Goal: Transaction & Acquisition: Purchase product/service

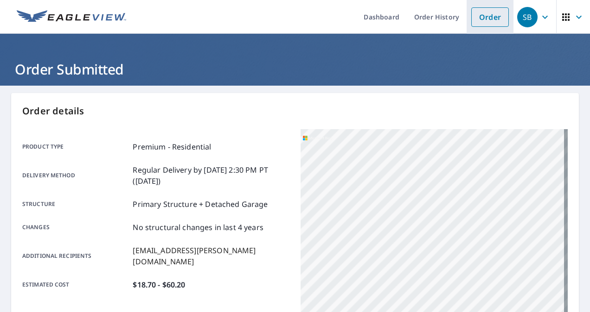
click at [466, 20] on li "Order" at bounding box center [489, 17] width 47 height 34
click at [484, 22] on link "Order" at bounding box center [490, 16] width 38 height 19
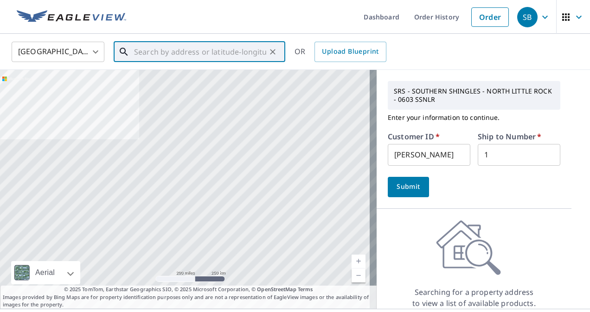
click at [214, 54] on input "text" at bounding box center [200, 52] width 132 height 26
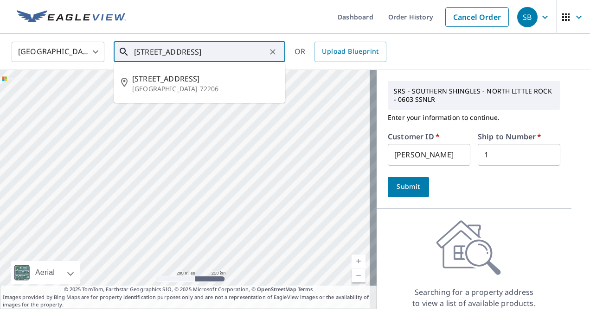
click at [210, 56] on input "[STREET_ADDRESS]" at bounding box center [200, 52] width 132 height 26
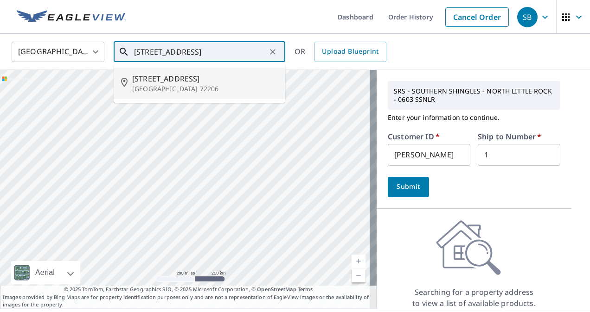
click at [189, 89] on p "[GEOGRAPHIC_DATA] 72206" at bounding box center [205, 88] width 146 height 9
type input "[STREET_ADDRESS]"
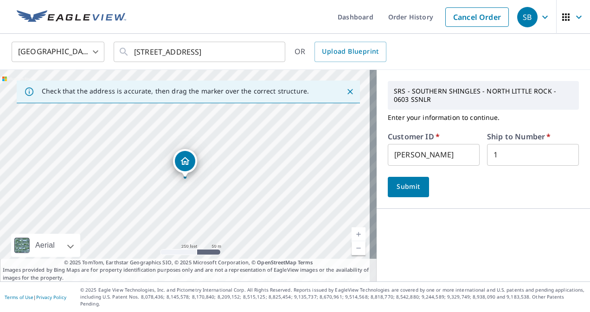
click at [407, 190] on span "Submit" at bounding box center [408, 187] width 26 height 12
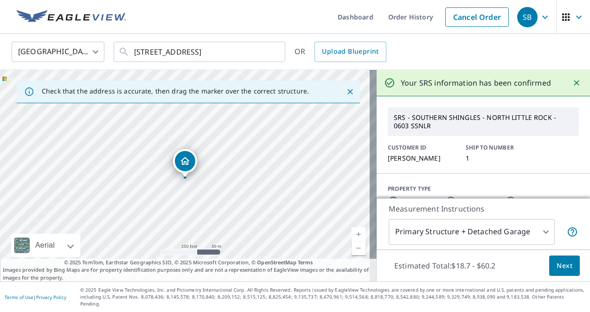
click at [549, 273] on button "Next" at bounding box center [564, 266] width 31 height 21
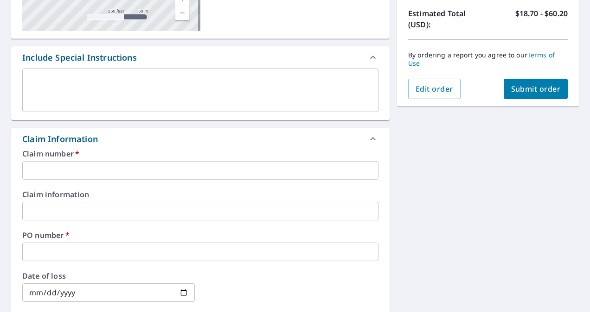
scroll to position [210, 0]
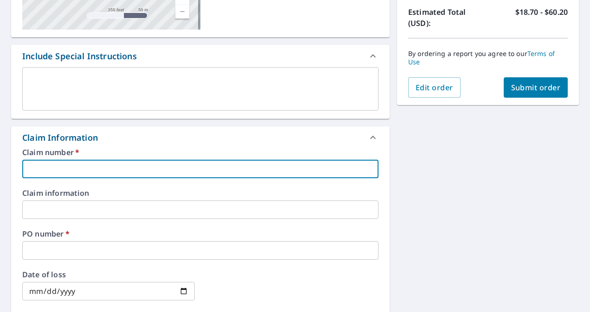
click at [240, 172] on input "text" at bounding box center [200, 169] width 356 height 19
type input "[PERSON_NAME] ROOFING"
checkbox input "true"
click at [49, 258] on input "text" at bounding box center [200, 250] width 356 height 19
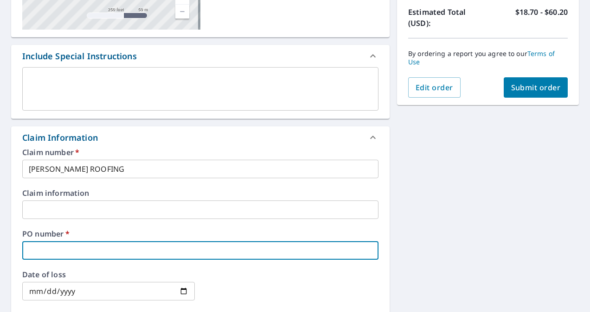
type input "1"
checkbox input "true"
type input "16"
checkbox input "true"
type input "165"
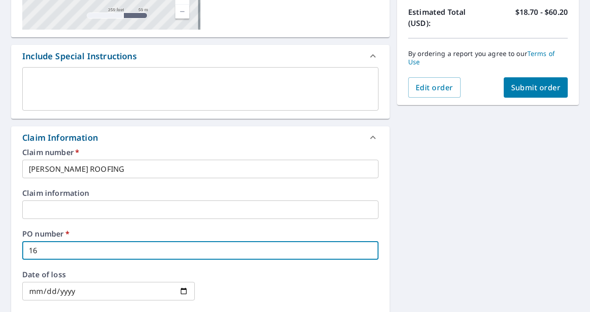
checkbox input "true"
type input "1650"
checkbox input "true"
type input "16501"
checkbox input "true"
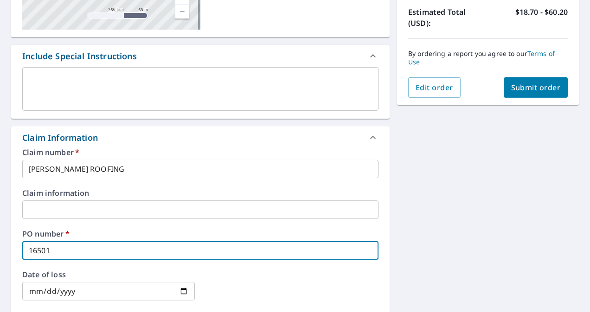
type input "16501"
checkbox input "true"
type input "16501 i"
checkbox input "true"
type input "16501 ir"
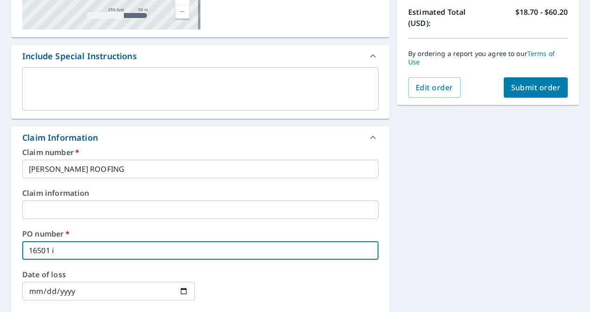
checkbox input "true"
type input "16501 iro"
checkbox input "true"
type input "16501 iron"
checkbox input "true"
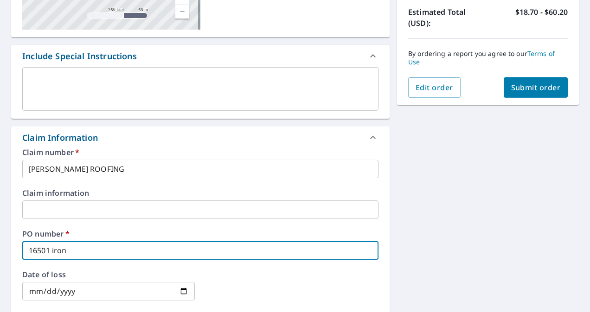
type input "16501 iront"
checkbox input "true"
type input "16501 ironto"
checkbox input "true"
type input "16501 ironton"
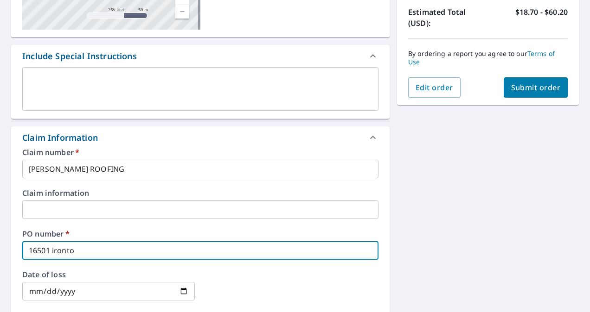
checkbox input "true"
type input "16501 ironton"
checkbox input "true"
type input "[STREET_ADDRESS]"
checkbox input "true"
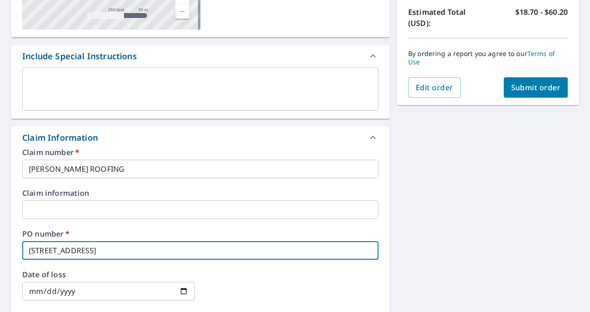
type input "[STREET_ADDRESS]"
checkbox input "true"
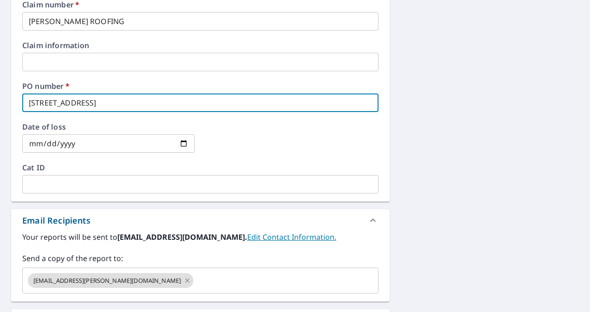
scroll to position [364, 0]
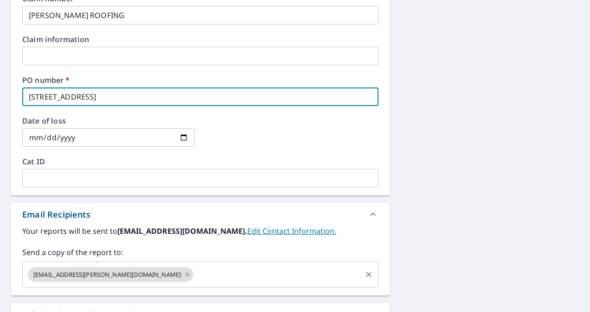
type input "[STREET_ADDRESS]"
click at [195, 278] on input "text" at bounding box center [277, 275] width 165 height 18
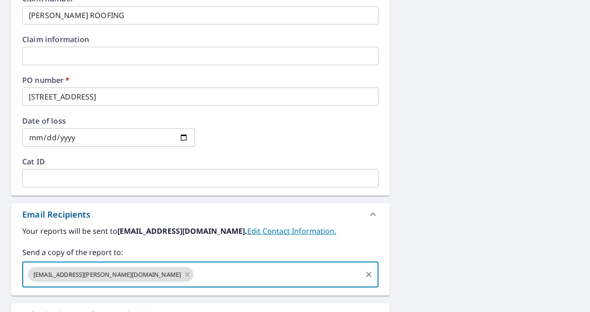
checkbox input "true"
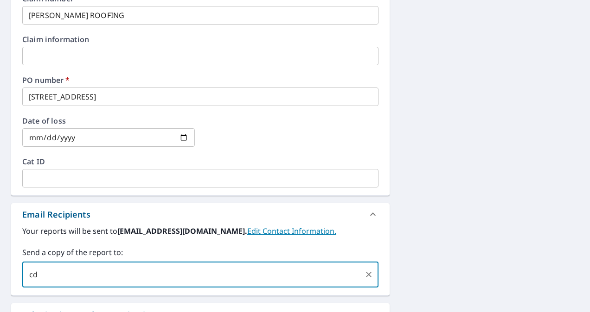
type input "c"
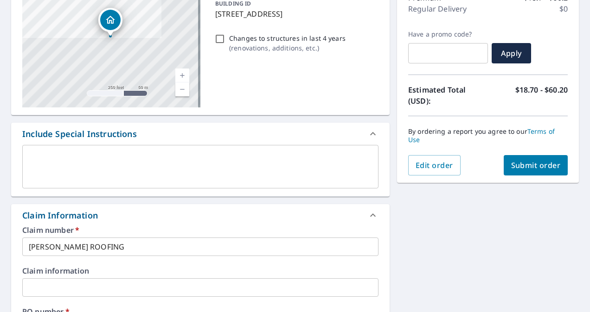
scroll to position [107, 0]
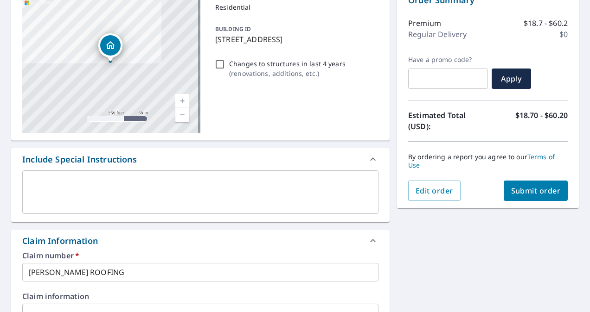
type input "[EMAIL_ADDRESS][PERSON_NAME][DOMAIN_NAME]"
click at [522, 202] on div "Order Summary Premium $18.7 - $60.2 Regular Delivery $0 Have a promo code? ​ Ap…" at bounding box center [488, 98] width 182 height 222
drag, startPoint x: 522, startPoint y: 202, endPoint x: 525, endPoint y: 196, distance: 7.1
click at [525, 196] on span "Submit order" at bounding box center [536, 191] width 50 height 10
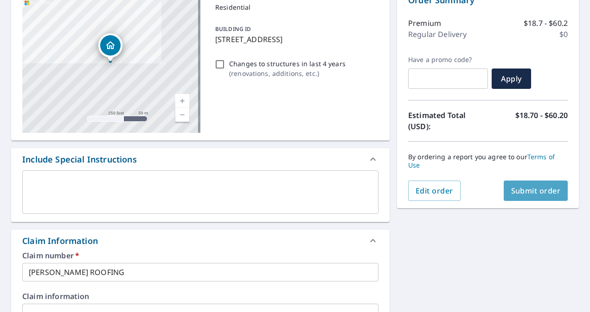
checkbox input "true"
